Goal: Task Accomplishment & Management: Manage account settings

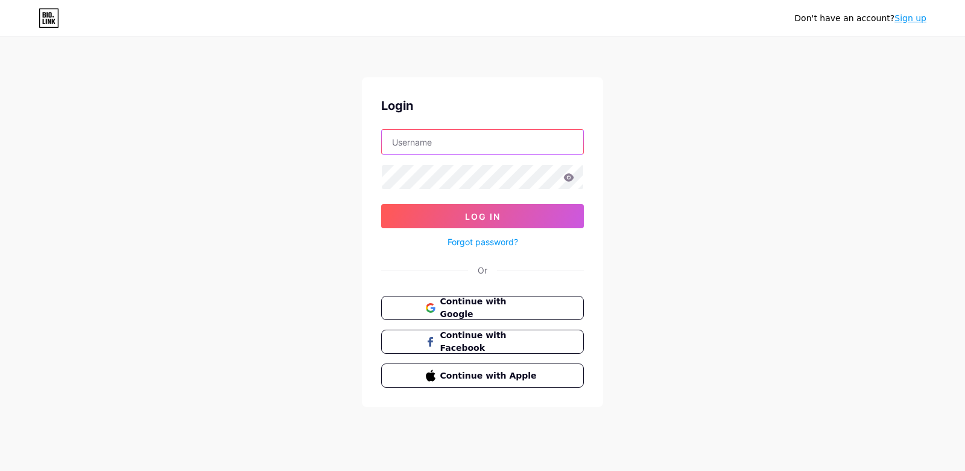
click at [467, 148] on input "text" at bounding box center [483, 142] width 202 height 24
click at [381, 204] on button "Log In" at bounding box center [482, 216] width 203 height 24
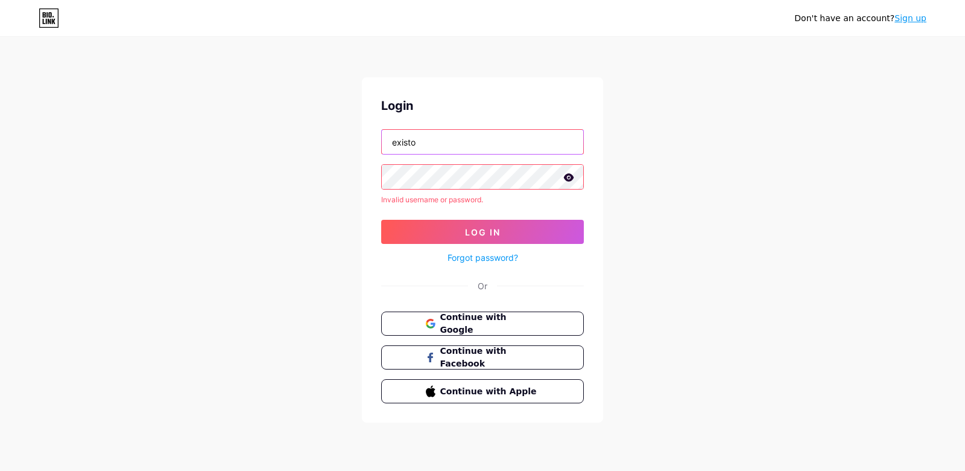
click at [467, 148] on input "existo" at bounding box center [483, 142] width 202 height 24
click at [381, 220] on button "Log In" at bounding box center [482, 232] width 203 height 24
click at [462, 143] on input "existocom" at bounding box center [483, 142] width 202 height 24
type input "existo"
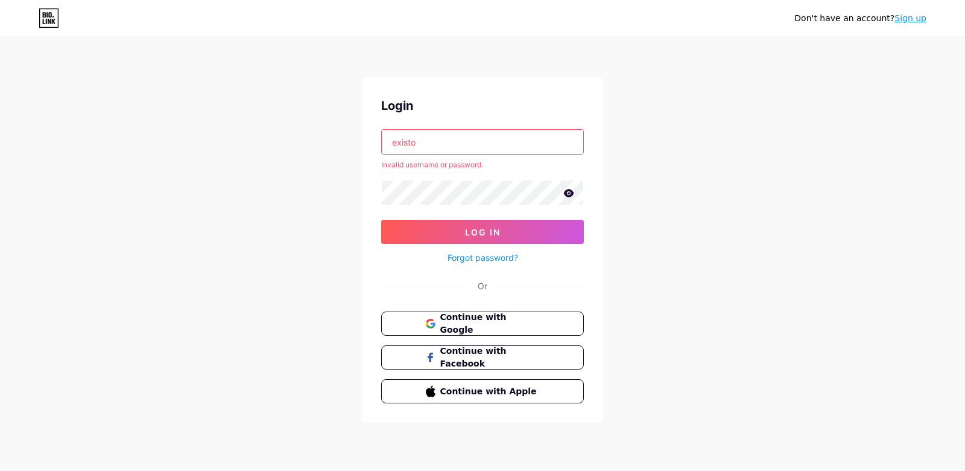
click at [381, 220] on button "Log In" at bounding box center [482, 232] width 203 height 24
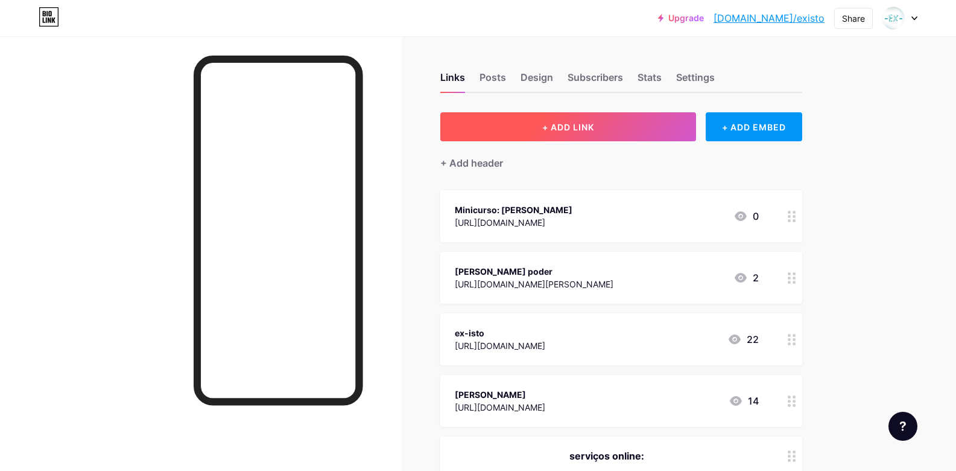
click at [644, 119] on button "+ ADD LINK" at bounding box center [568, 126] width 256 height 29
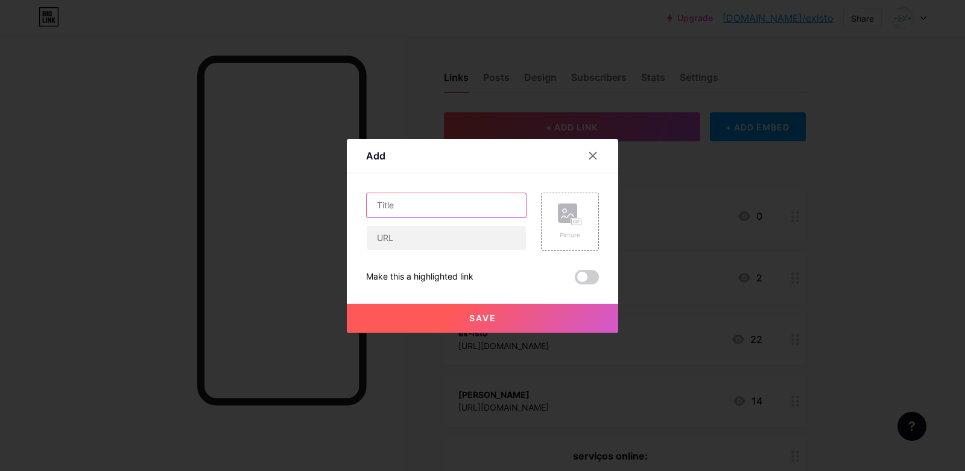
click at [461, 197] on input "text" at bounding box center [446, 205] width 159 height 24
type input "Romper com Moralismos (Ebook)"
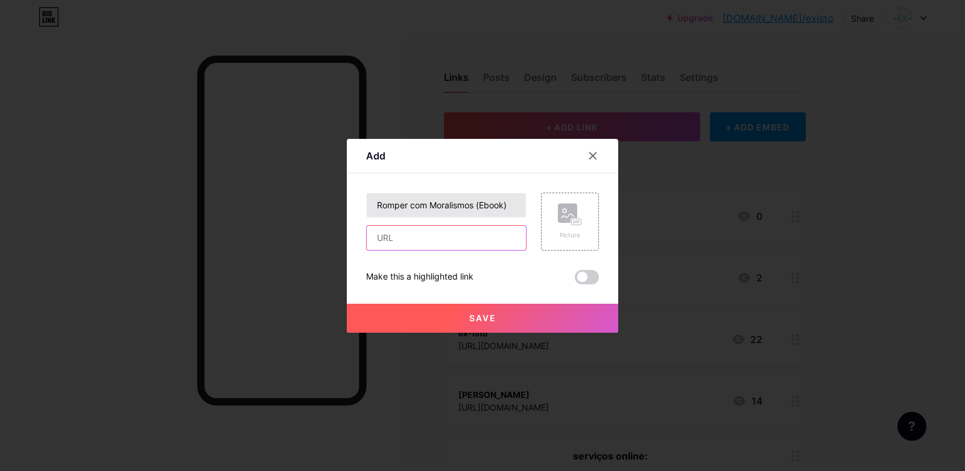
paste input "[URL][DOMAIN_NAME]"
type input "[URL][DOMAIN_NAME]"
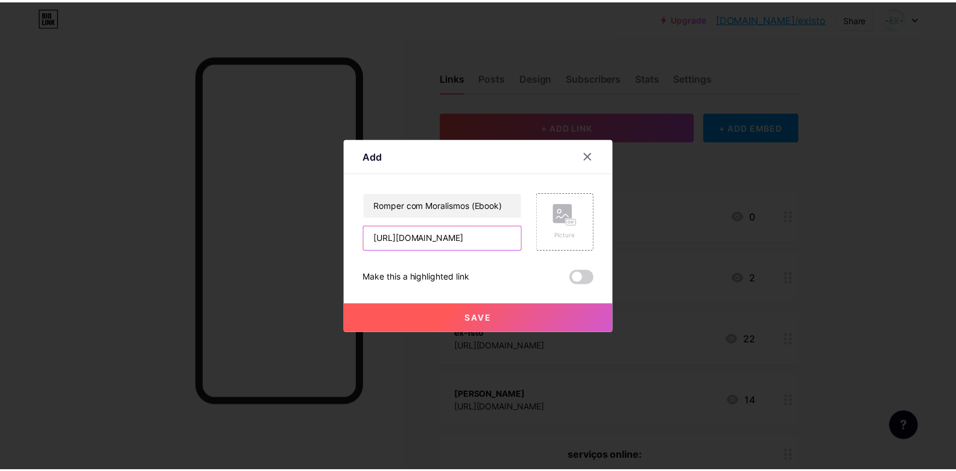
scroll to position [0, 0]
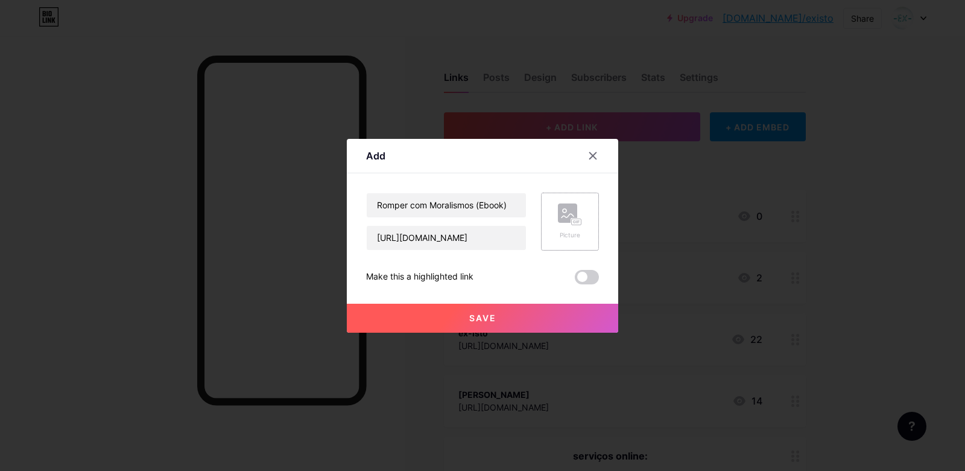
click at [566, 217] on icon at bounding box center [568, 216] width 12 height 4
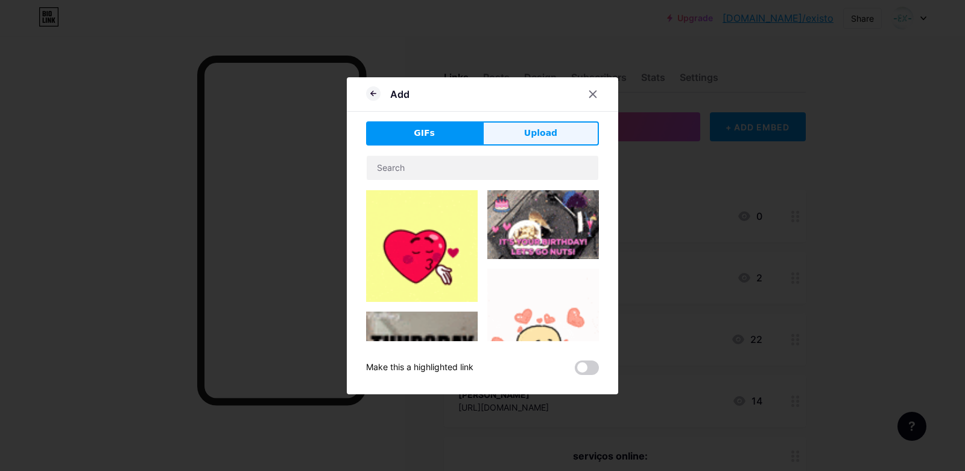
click at [530, 138] on span "Upload" at bounding box center [540, 133] width 33 height 13
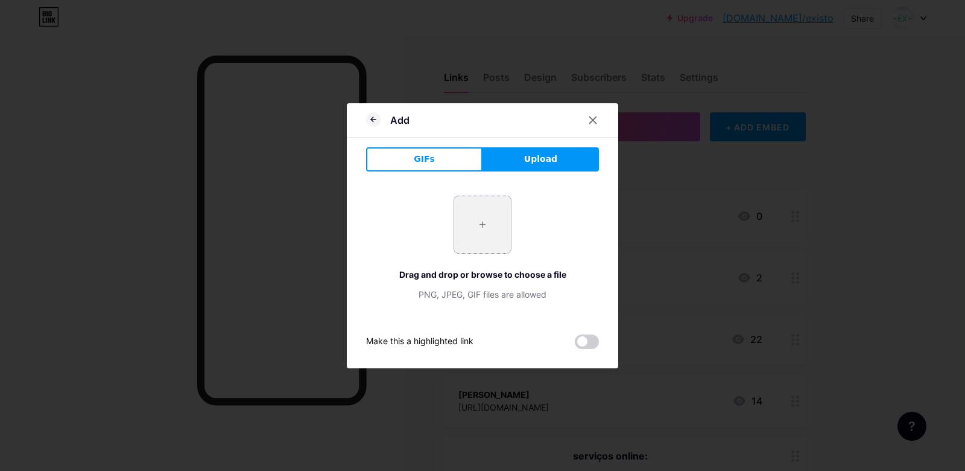
click at [491, 232] on input "file" at bounding box center [482, 224] width 57 height 57
type input "C:\fakepath\romper-com-moralismos-ebook-p.jpg"
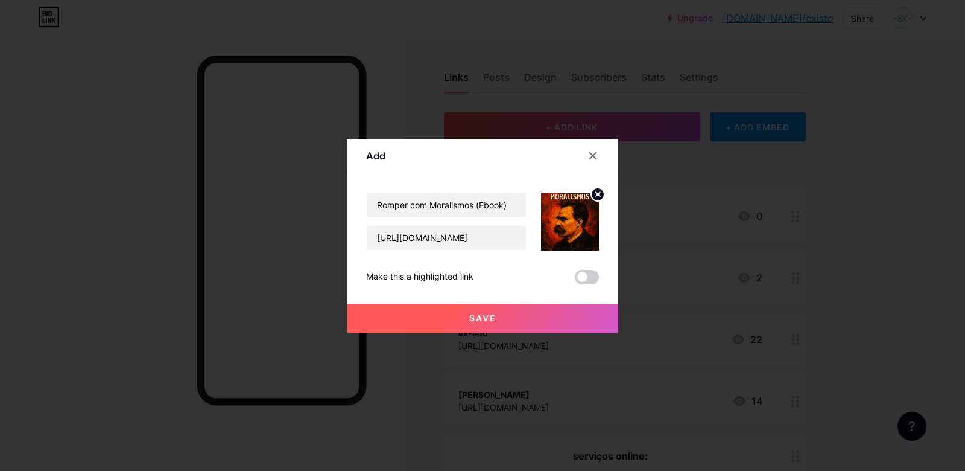
click at [554, 317] on button "Save" at bounding box center [483, 318] width 272 height 29
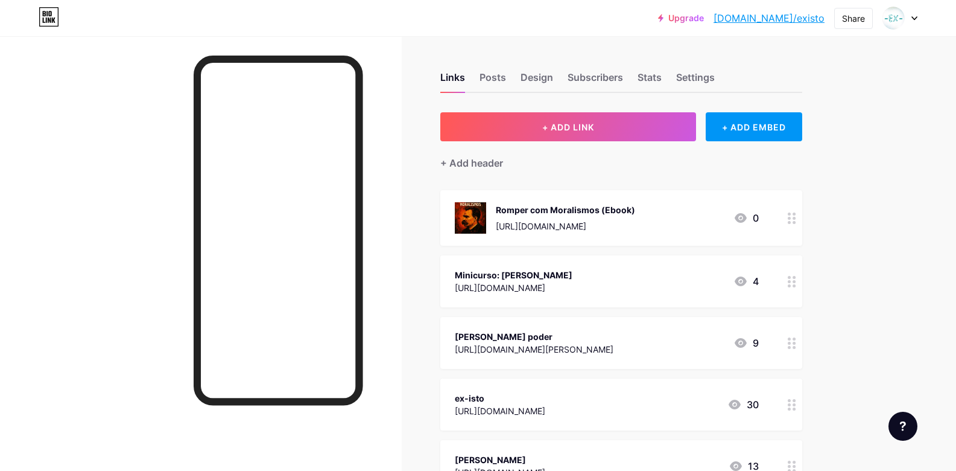
scroll to position [145, 0]
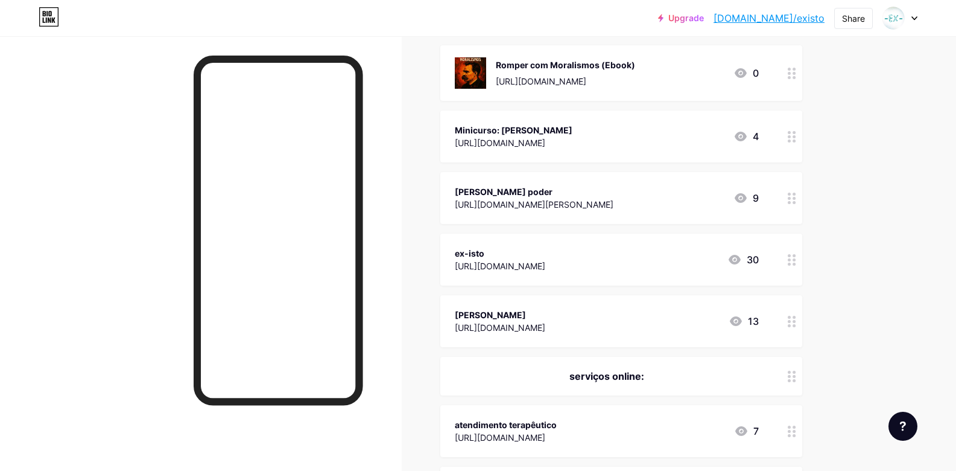
drag, startPoint x: 565, startPoint y: 131, endPoint x: 759, endPoint y: 148, distance: 194.4
click at [759, 148] on div "Minicurso: [PERSON_NAME] [URL][DOMAIN_NAME] 4" at bounding box center [607, 136] width 304 height 28
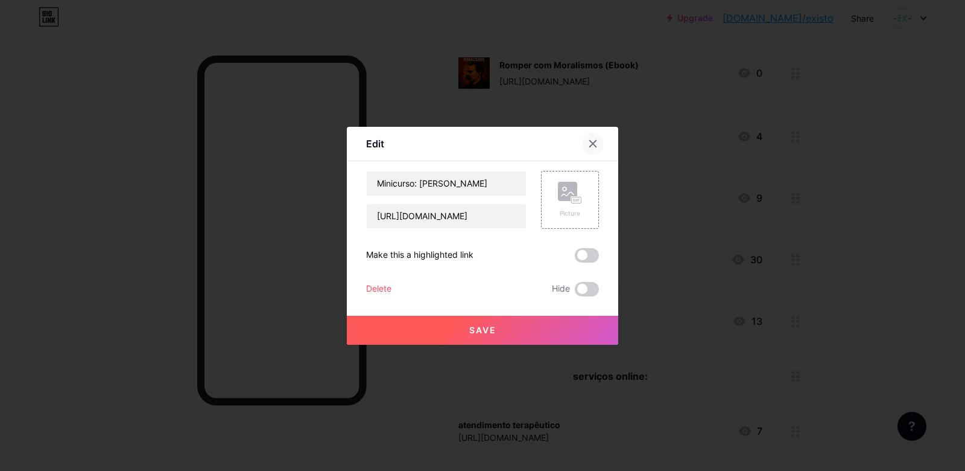
click at [590, 139] on icon at bounding box center [593, 144] width 10 height 10
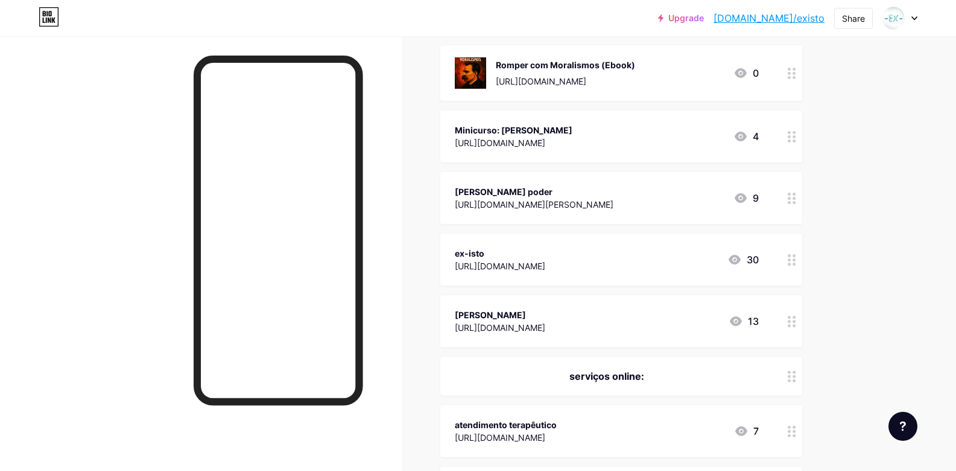
click at [772, 198] on div "[PERSON_NAME] poder [URL][DOMAIN_NAME][PERSON_NAME] 9" at bounding box center [621, 198] width 362 height 52
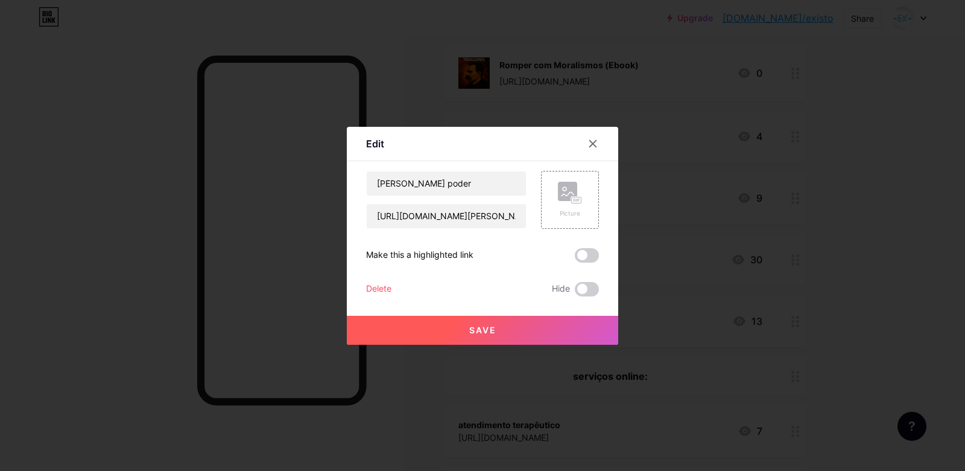
click at [385, 287] on div "Delete" at bounding box center [378, 289] width 25 height 14
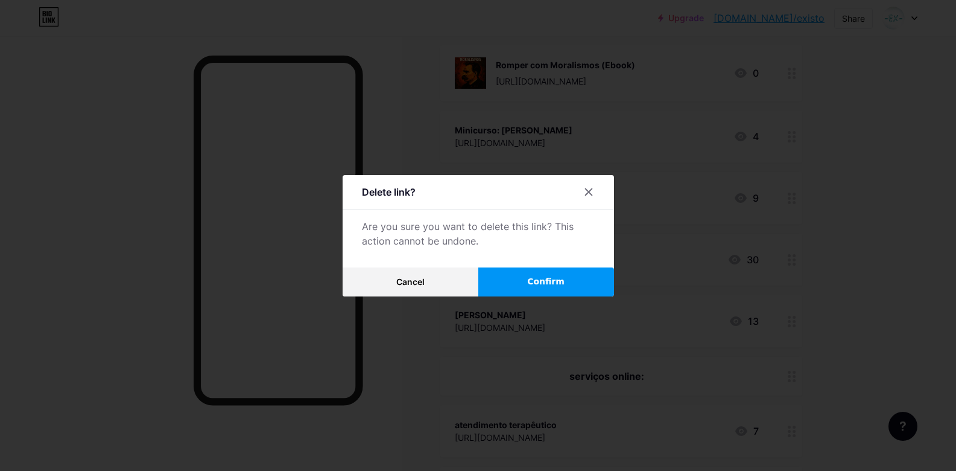
click at [583, 276] on button "Confirm" at bounding box center [547, 281] width 136 height 29
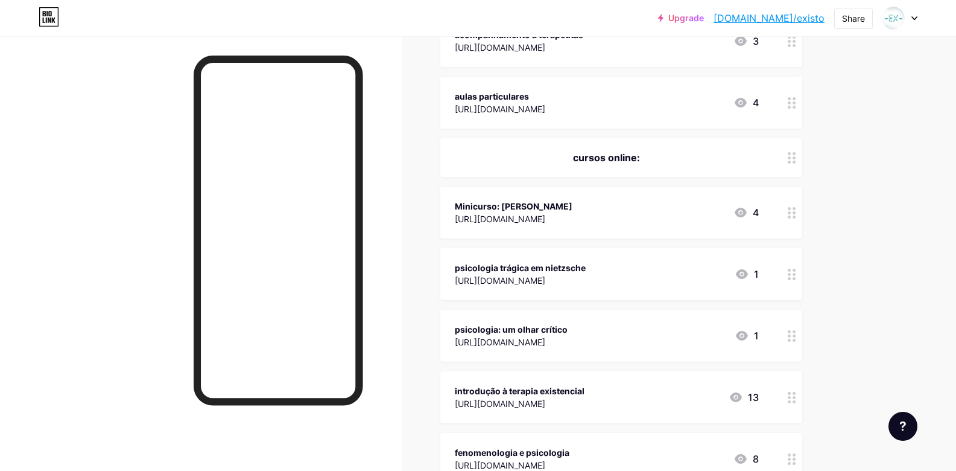
scroll to position [507, 0]
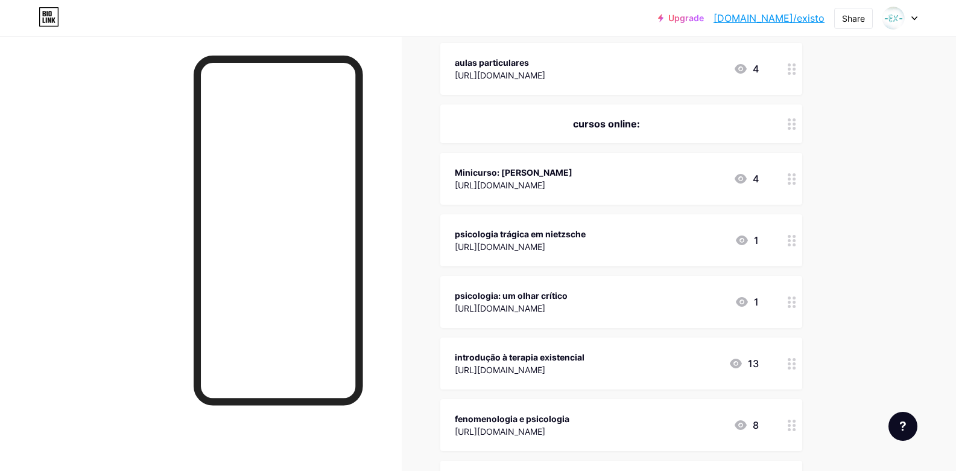
click at [772, 177] on div "Minicurso: [PERSON_NAME] [URL][DOMAIN_NAME] 4" at bounding box center [621, 179] width 362 height 52
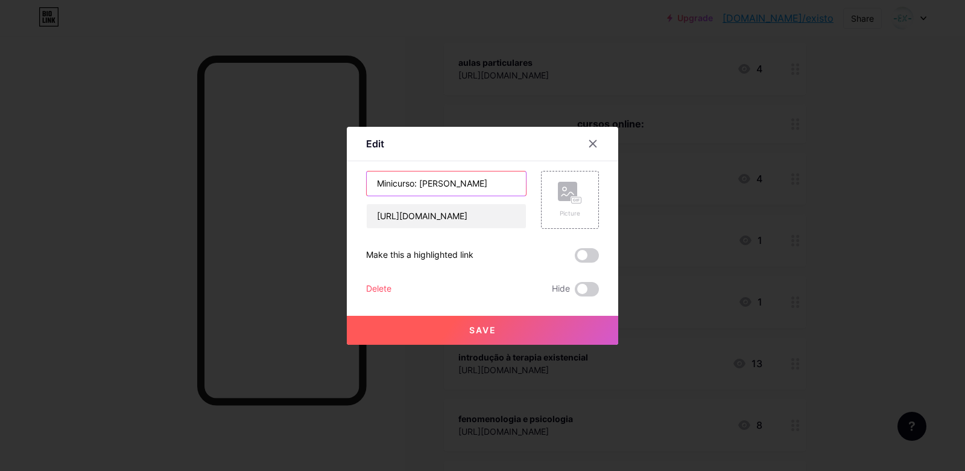
drag, startPoint x: 425, startPoint y: 187, endPoint x: 354, endPoint y: 171, distance: 72.9
click at [354, 171] on div "Edit Content YouTube Play YouTube video without leaving your page. ADD Vimeo Pl…" at bounding box center [483, 236] width 272 height 218
type input "introdução à [PERSON_NAME]"
click at [530, 325] on button "Save" at bounding box center [483, 330] width 272 height 29
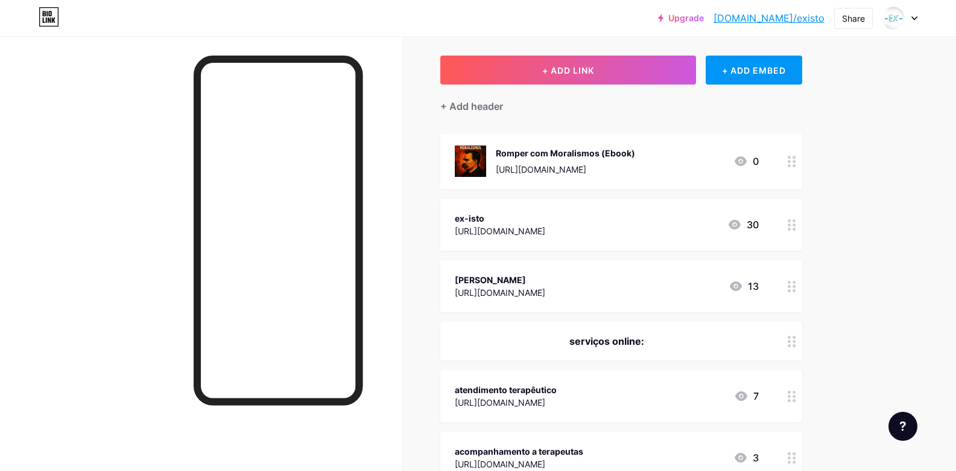
scroll to position [0, 0]
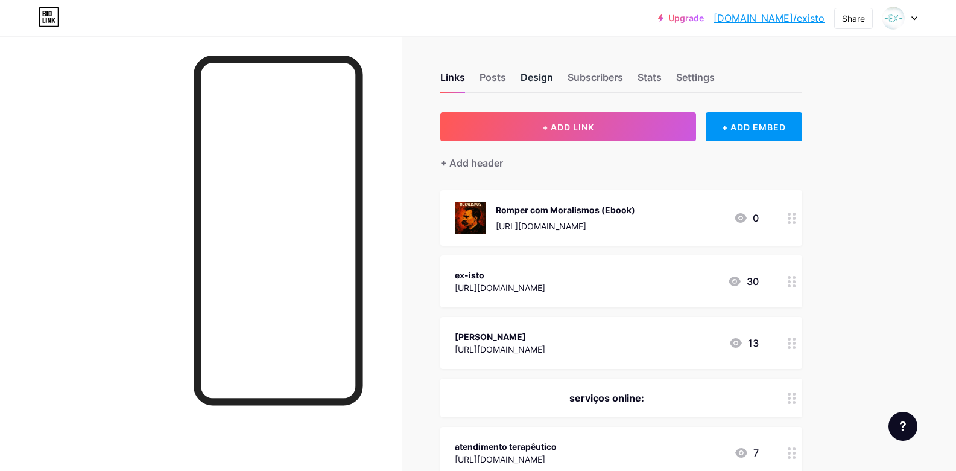
click at [541, 81] on div "Design" at bounding box center [537, 81] width 33 height 22
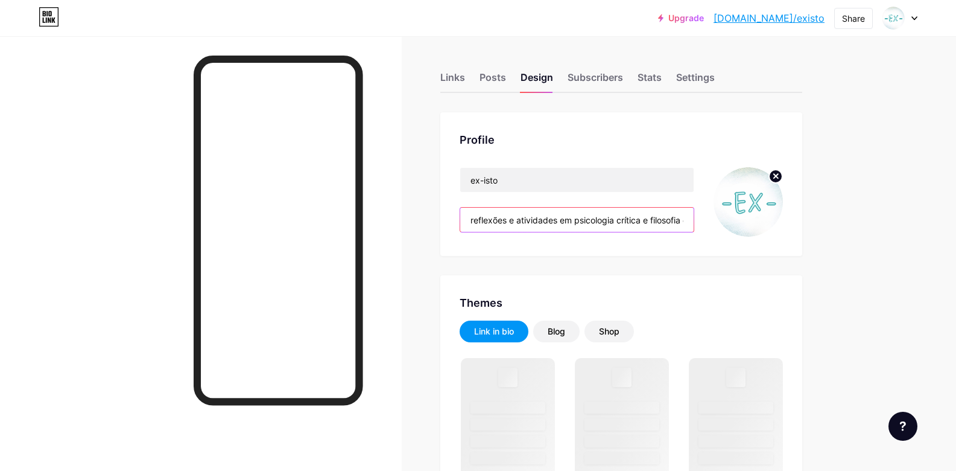
click at [530, 222] on input "reflexões e atividades em psicologia crítica e filosofia da diferença" at bounding box center [577, 220] width 234 height 24
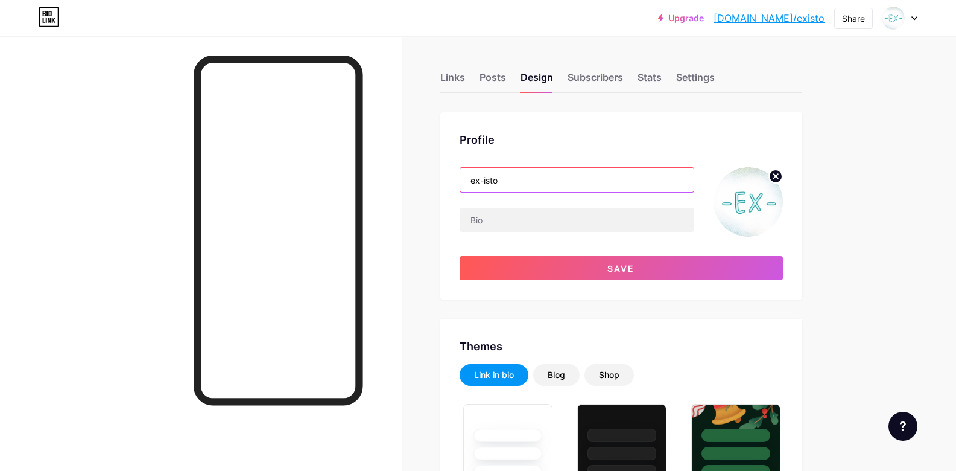
click at [558, 177] on input "ex-isto" at bounding box center [577, 180] width 234 height 24
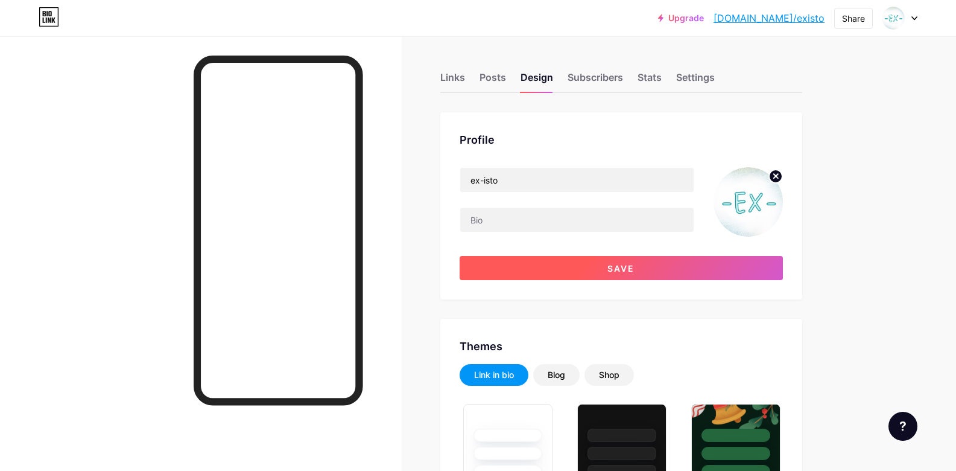
click at [596, 271] on button "Save" at bounding box center [621, 268] width 323 height 24
